Goal: Information Seeking & Learning: Check status

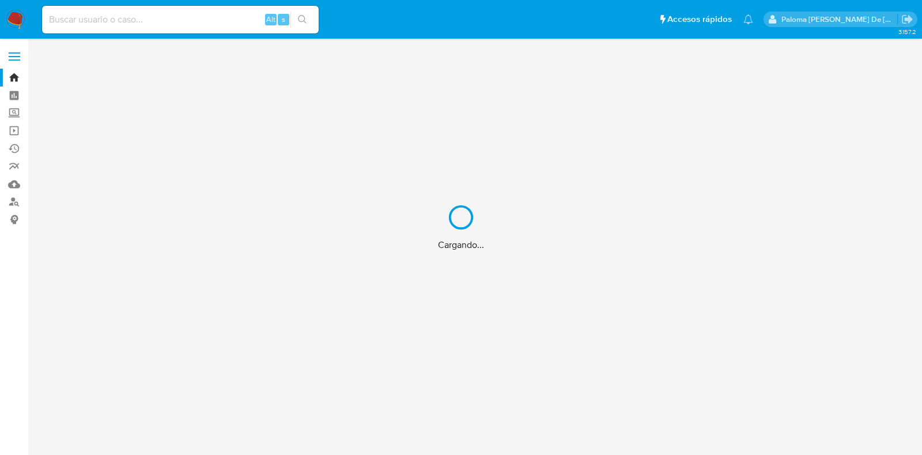
click at [16, 59] on div "Cargando..." at bounding box center [461, 227] width 922 height 455
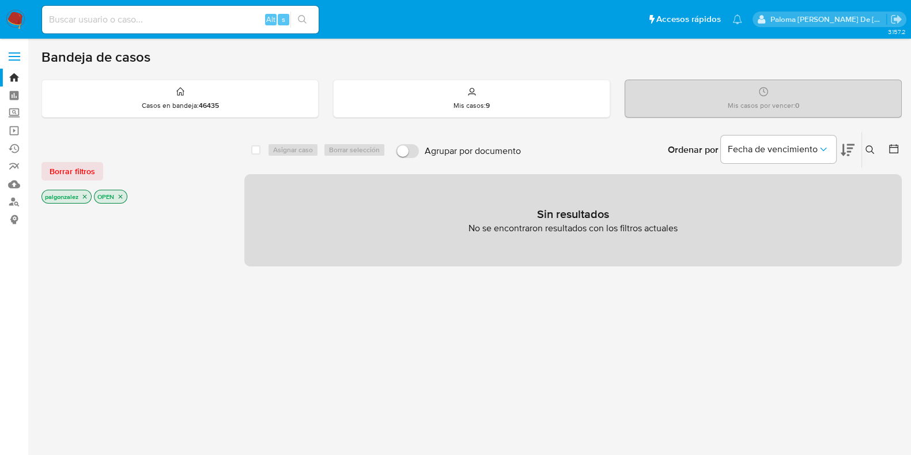
click at [16, 59] on span at bounding box center [15, 60] width 12 height 2
click at [0, 0] on input "checkbox" at bounding box center [0, 0] width 0 height 0
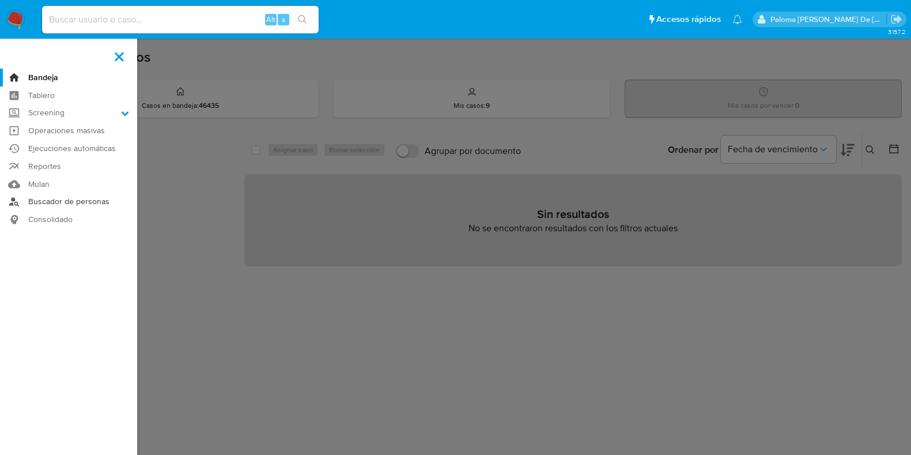
click at [54, 206] on link "Buscador de personas" at bounding box center [68, 202] width 137 height 18
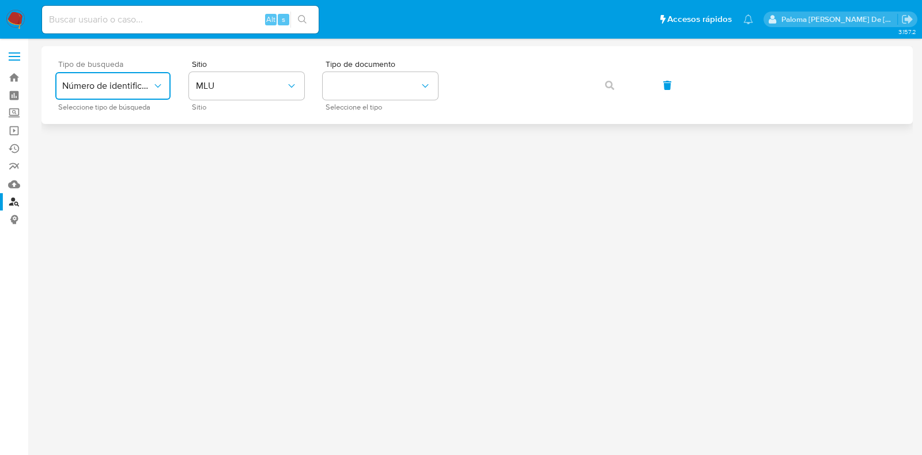
click at [133, 86] on span "Número de identificación" at bounding box center [107, 86] width 90 height 12
drag, startPoint x: 135, startPoint y: 124, endPoint x: 145, endPoint y: 121, distance: 10.8
click at [134, 124] on span "Número de identificación" at bounding box center [109, 122] width 95 height 23
click at [263, 92] on button "site_id" at bounding box center [246, 86] width 115 height 28
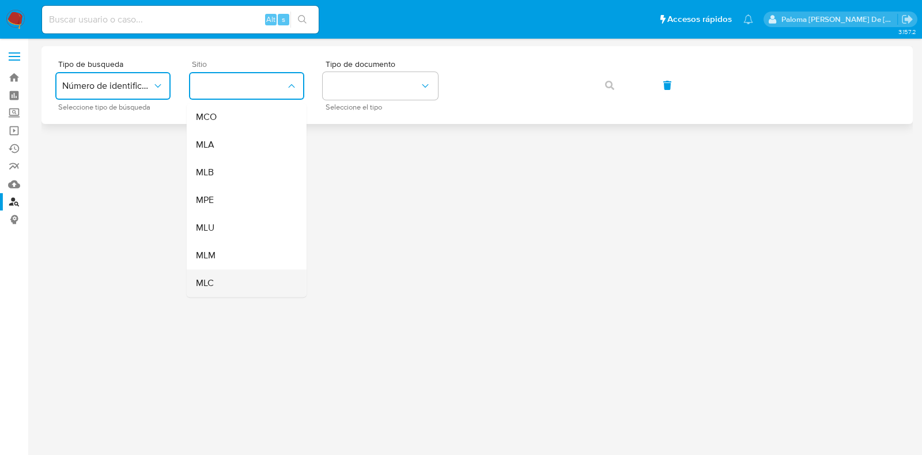
click at [244, 279] on div "MLC" at bounding box center [243, 283] width 95 height 28
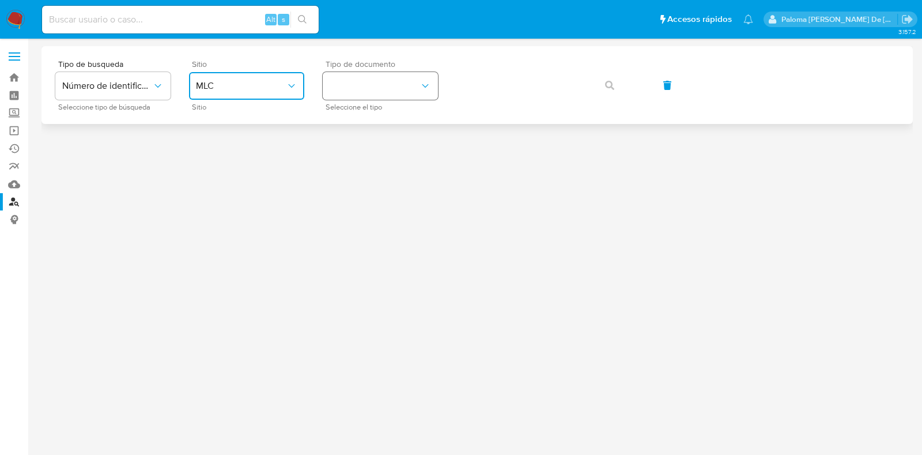
click at [360, 93] on button "identificationType" at bounding box center [380, 86] width 115 height 28
click at [366, 117] on div "RUT RUT" at bounding box center [377, 122] width 95 height 39
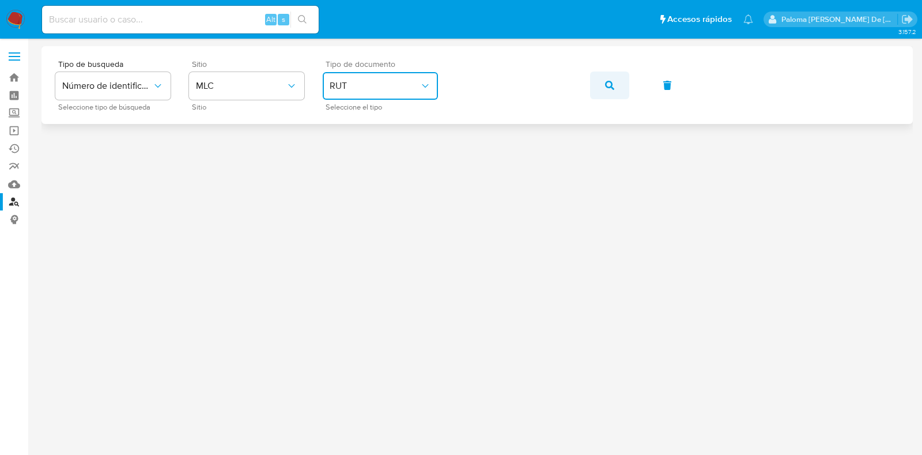
click at [603, 88] on button "button" at bounding box center [609, 85] width 39 height 28
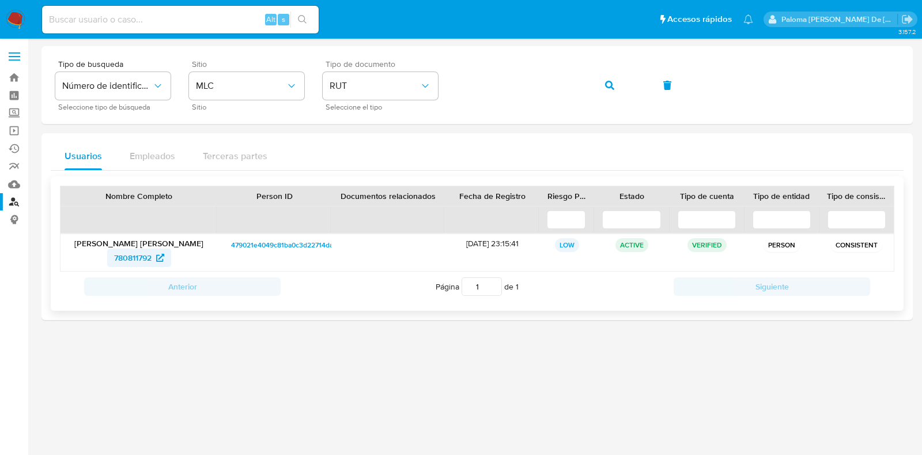
click at [144, 255] on span "780811792" at bounding box center [132, 257] width 37 height 18
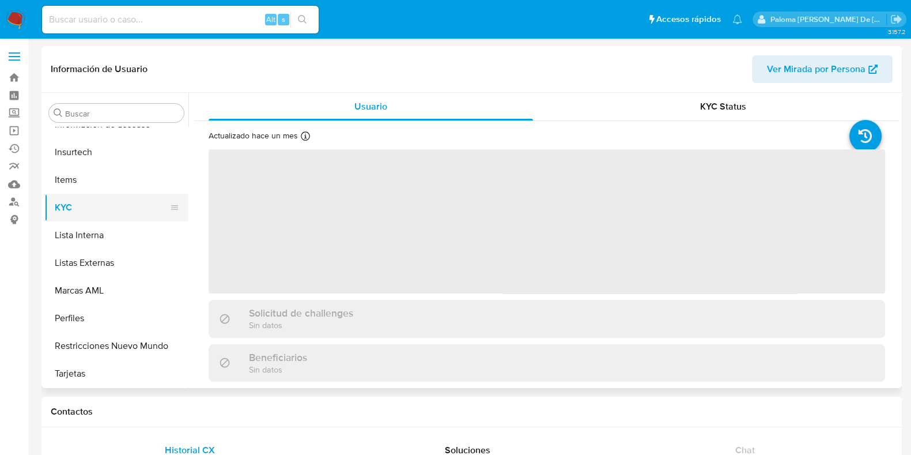
scroll to position [486, 0]
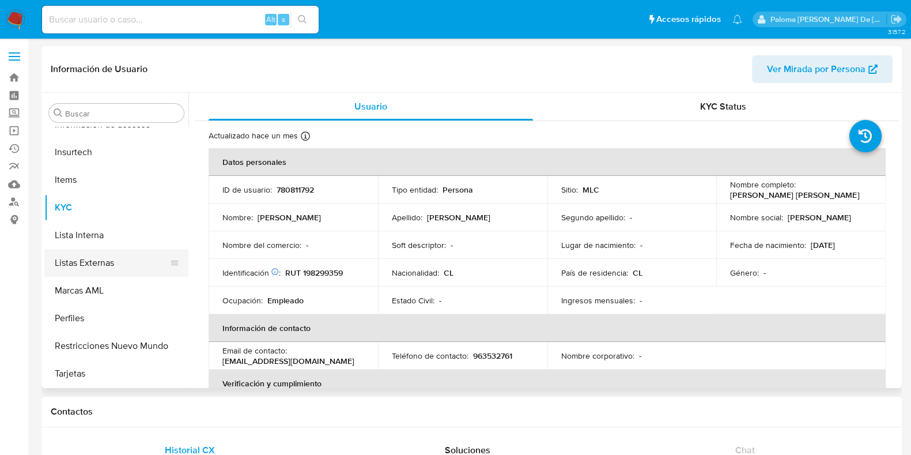
select select "10"
click at [107, 344] on button "Restricciones Nuevo Mundo" at bounding box center [111, 346] width 135 height 28
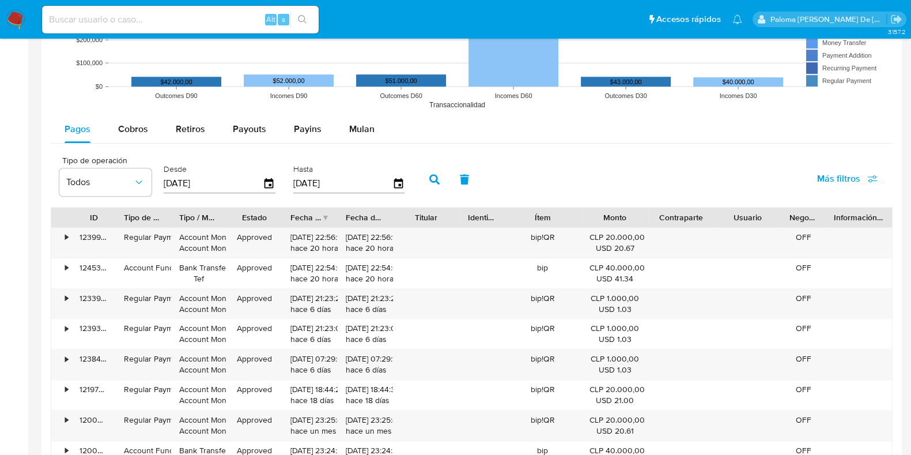
scroll to position [1080, 0]
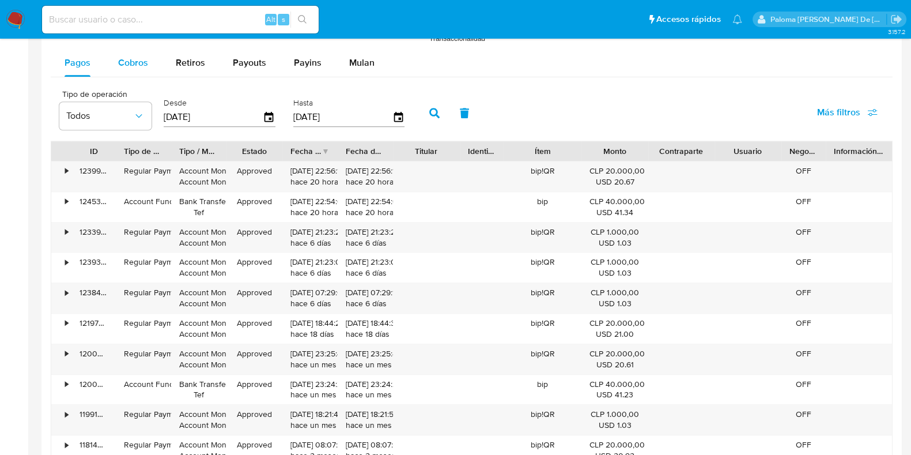
click at [137, 67] on div "Cobros" at bounding box center [133, 63] width 30 height 28
select select "10"
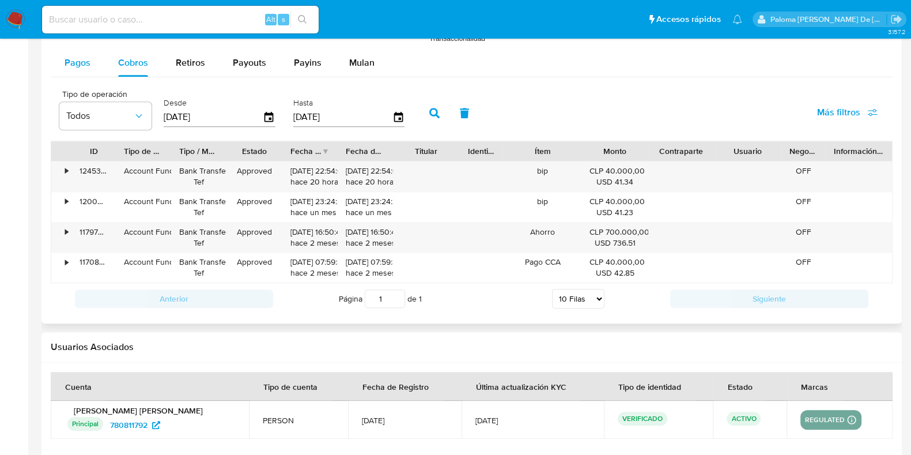
click at [81, 71] on div "Pagos" at bounding box center [78, 63] width 26 height 28
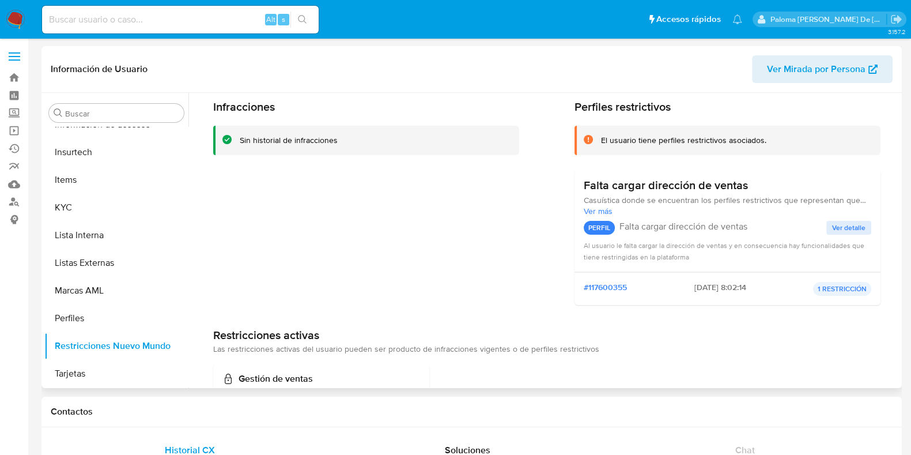
scroll to position [0, 0]
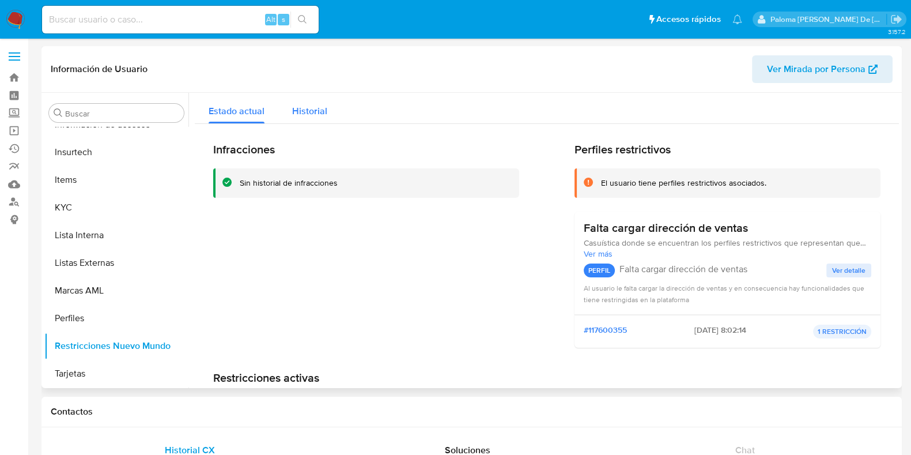
click at [304, 122] on div "Historial" at bounding box center [309, 108] width 35 height 31
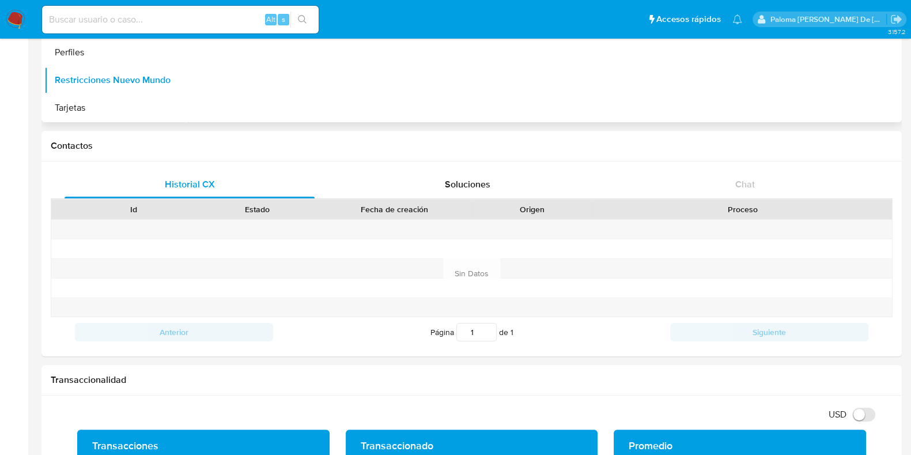
scroll to position [288, 0]
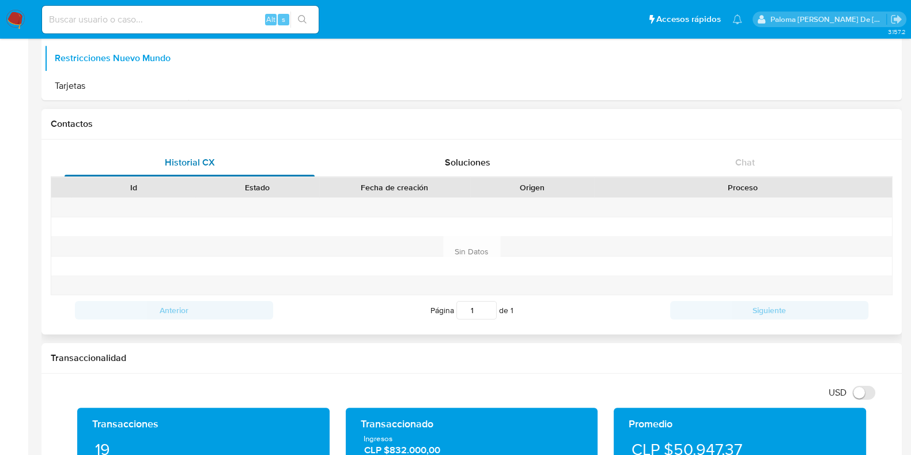
click at [184, 165] on span "Historial CX" at bounding box center [190, 162] width 50 height 13
click at [444, 159] on div "Soluciones" at bounding box center [467, 163] width 250 height 28
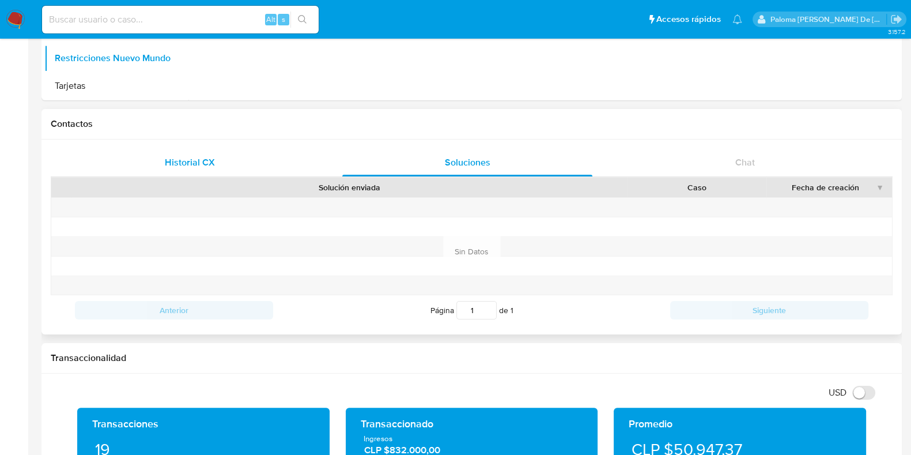
click at [199, 164] on span "Historial CX" at bounding box center [190, 162] width 50 height 13
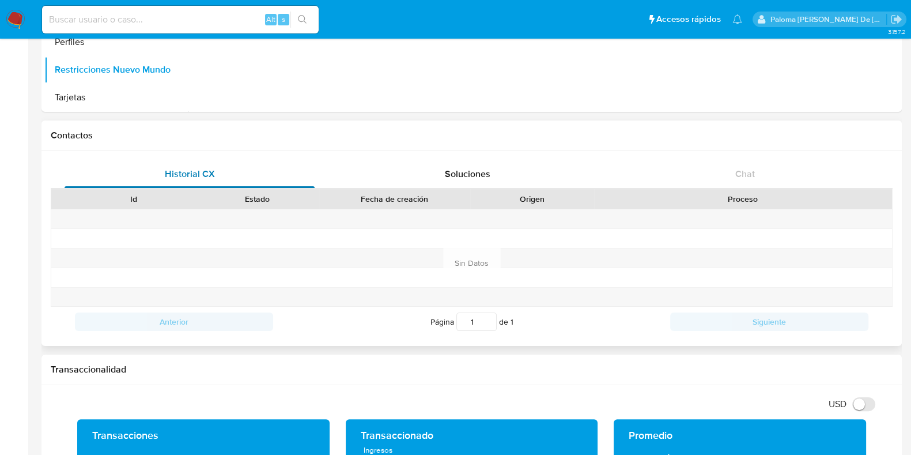
scroll to position [0, 0]
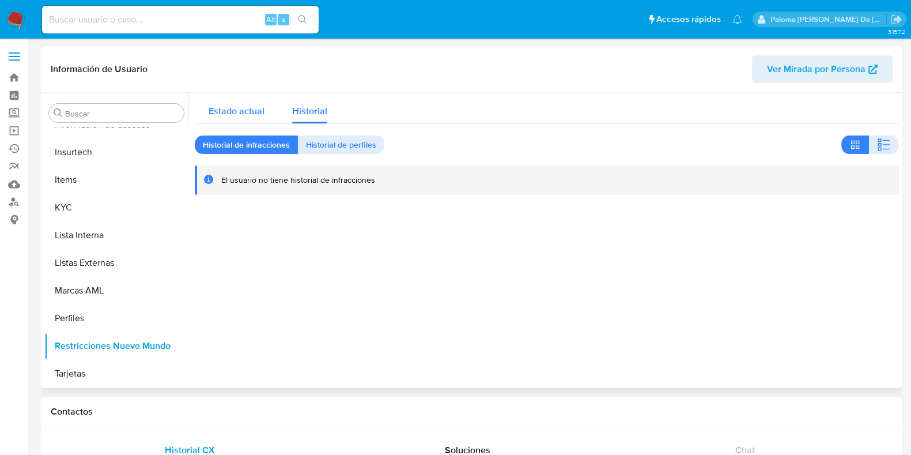
click at [242, 99] on div "Estado actual" at bounding box center [237, 108] width 56 height 31
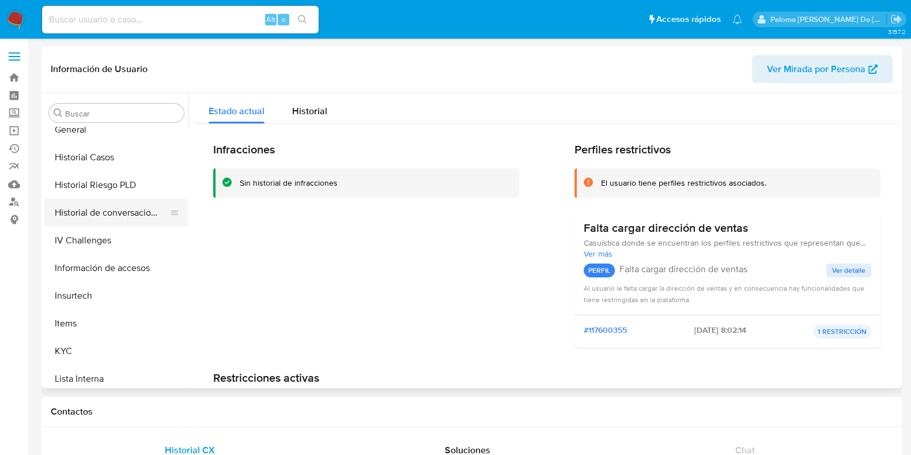
scroll to position [270, 0]
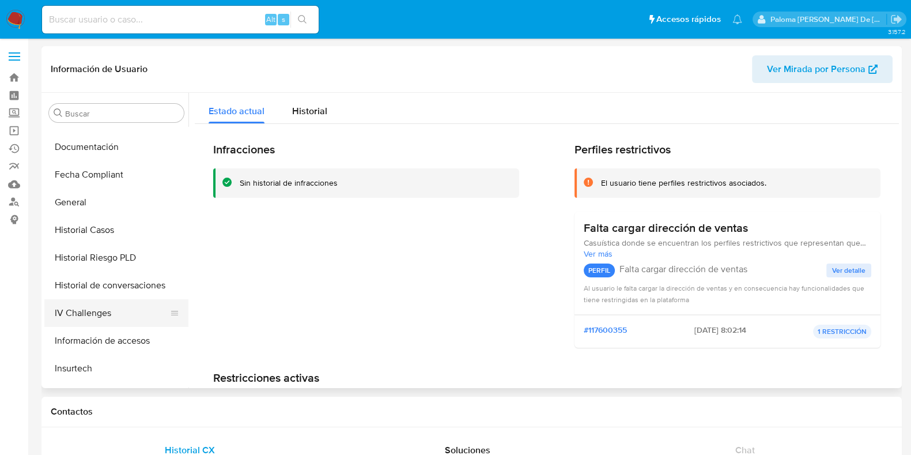
click at [80, 301] on button "IV Challenges" at bounding box center [111, 313] width 135 height 28
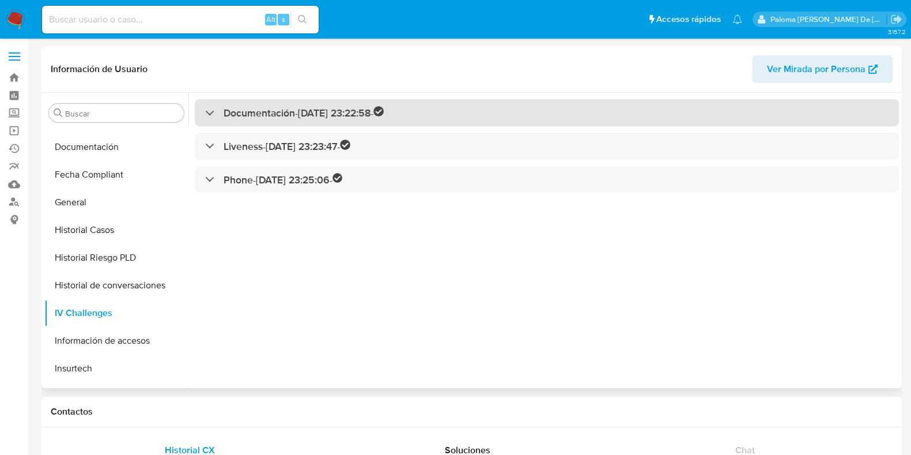
click at [241, 110] on h3 "Documentación - 18/04/2023 23:22:58 -" at bounding box center [304, 112] width 160 height 13
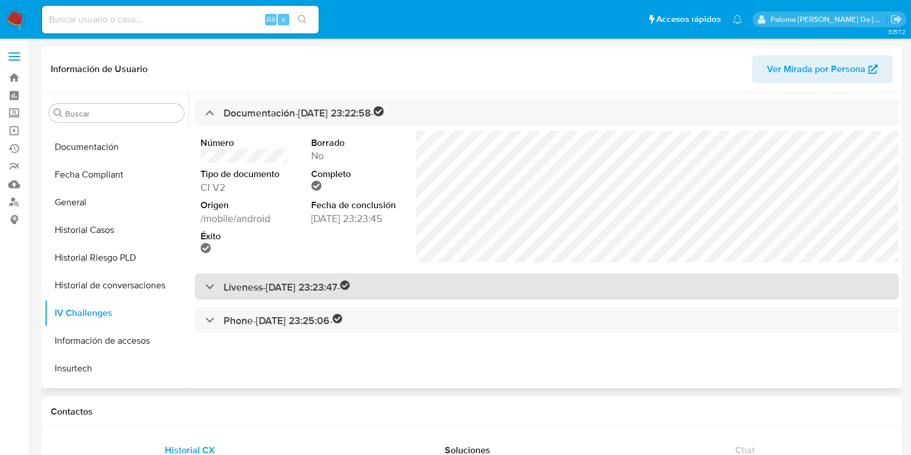
click at [226, 293] on h3 "Liveness - 18/04/2023 23:23:47 -" at bounding box center [287, 286] width 127 height 13
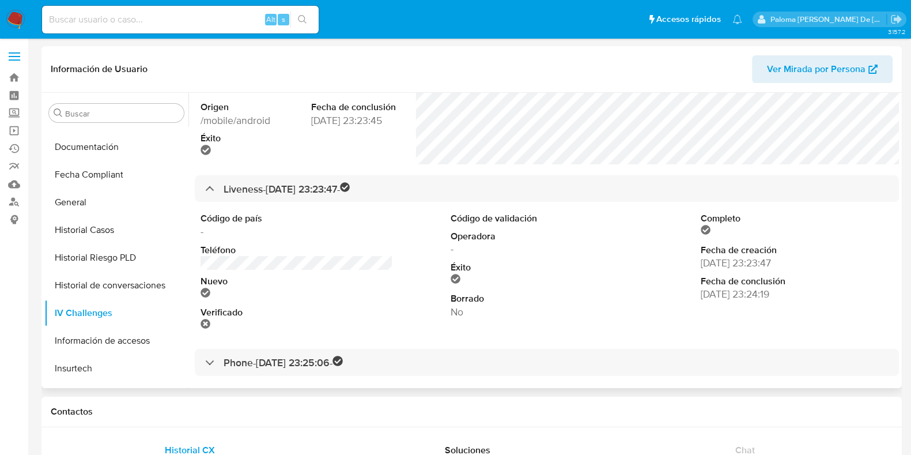
scroll to position [99, 0]
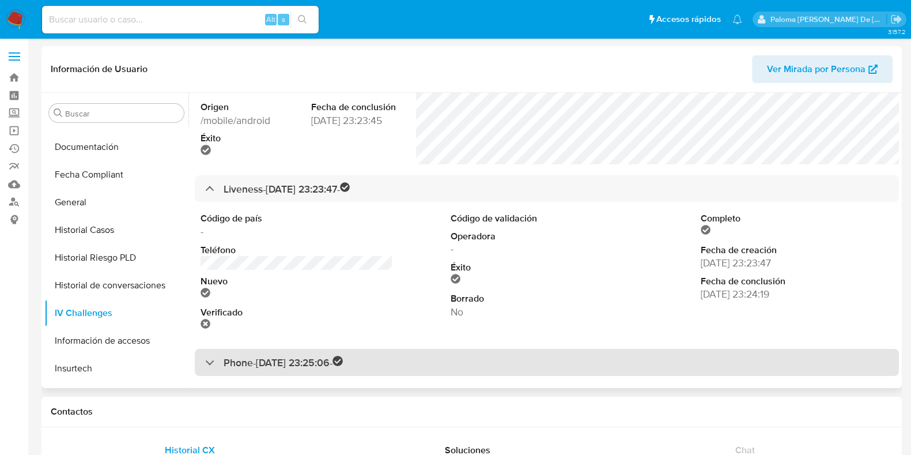
click at [218, 363] on div "Phone - 18/04/2023 23:25:06 -" at bounding box center [274, 362] width 138 height 13
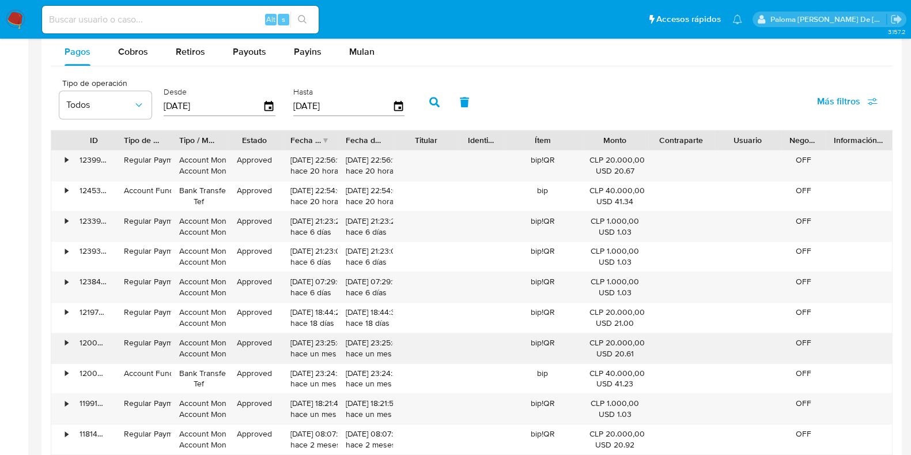
scroll to position [1017, 0]
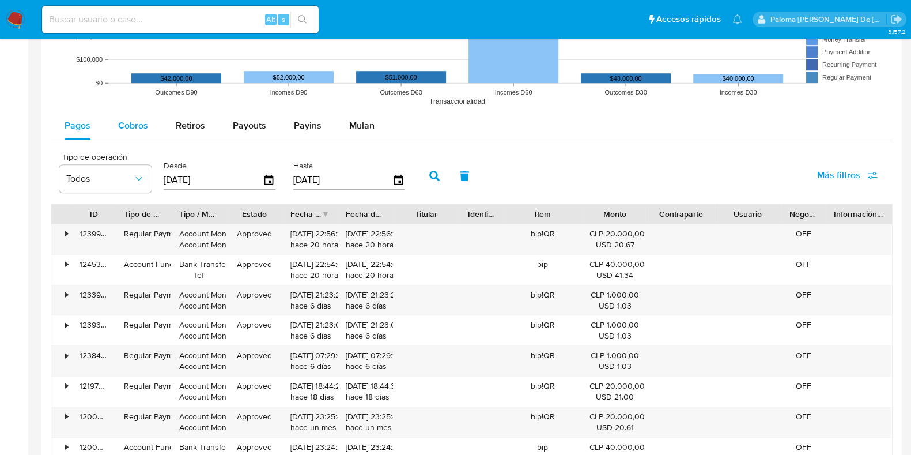
click at [121, 116] on div "Cobros" at bounding box center [133, 126] width 30 height 28
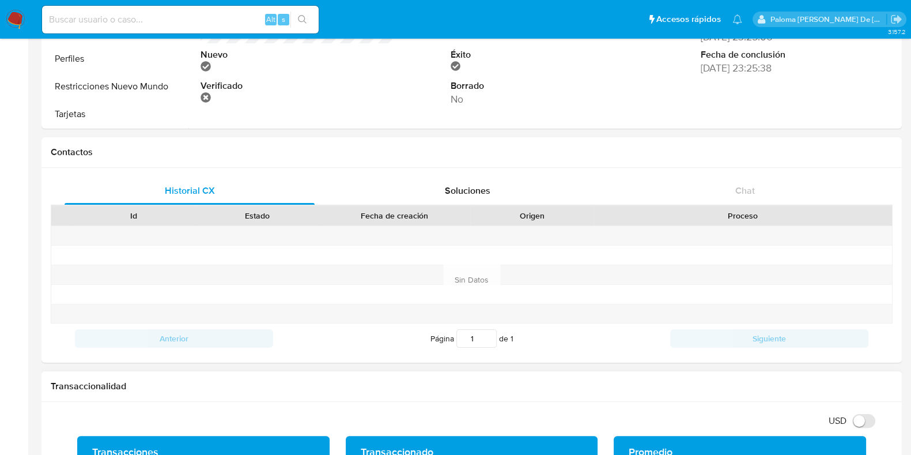
scroll to position [0, 0]
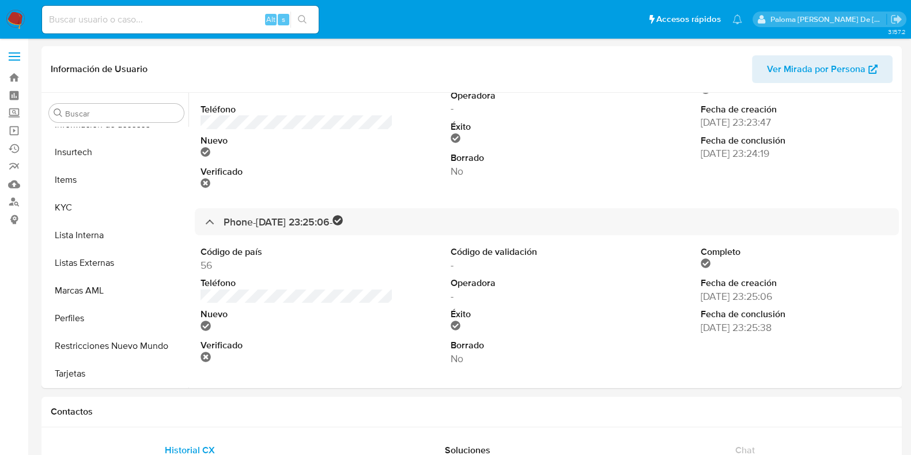
click at [12, 53] on span at bounding box center [15, 53] width 12 height 2
click at [0, 0] on input "checkbox" at bounding box center [0, 0] width 0 height 0
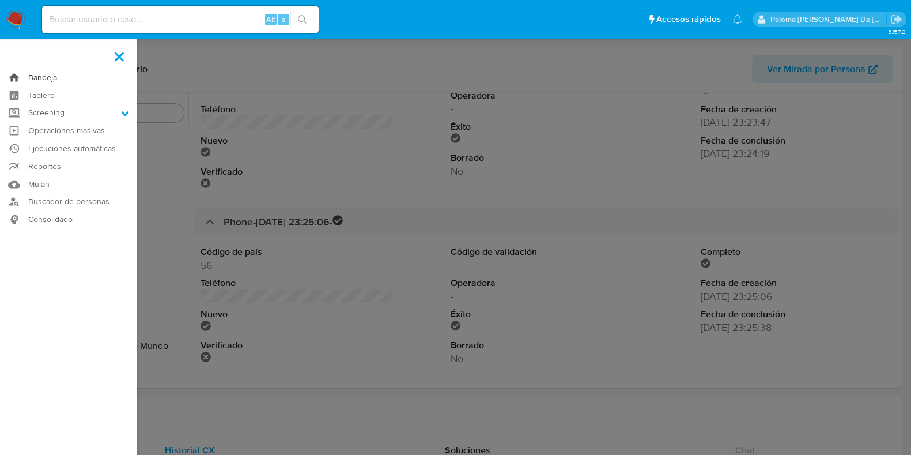
click at [48, 73] on link "Bandeja" at bounding box center [68, 78] width 137 height 18
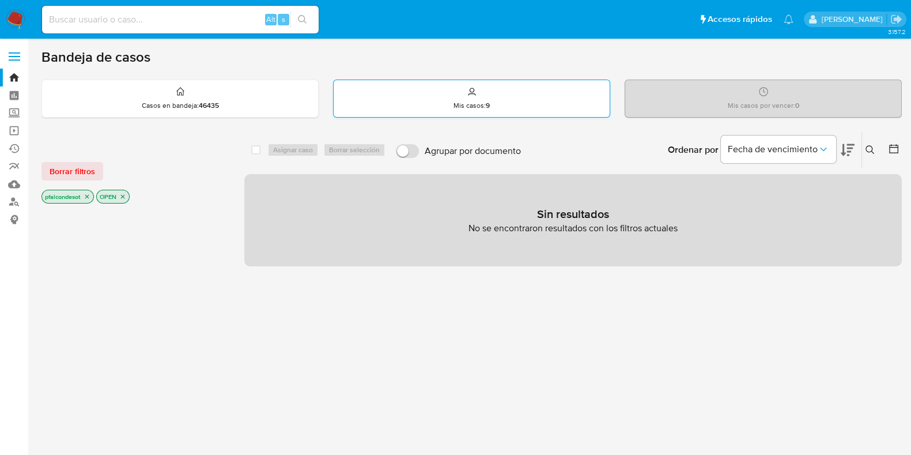
click at [473, 107] on p "Mis casos : 9" at bounding box center [472, 105] width 36 height 9
